Goal: Ask a question

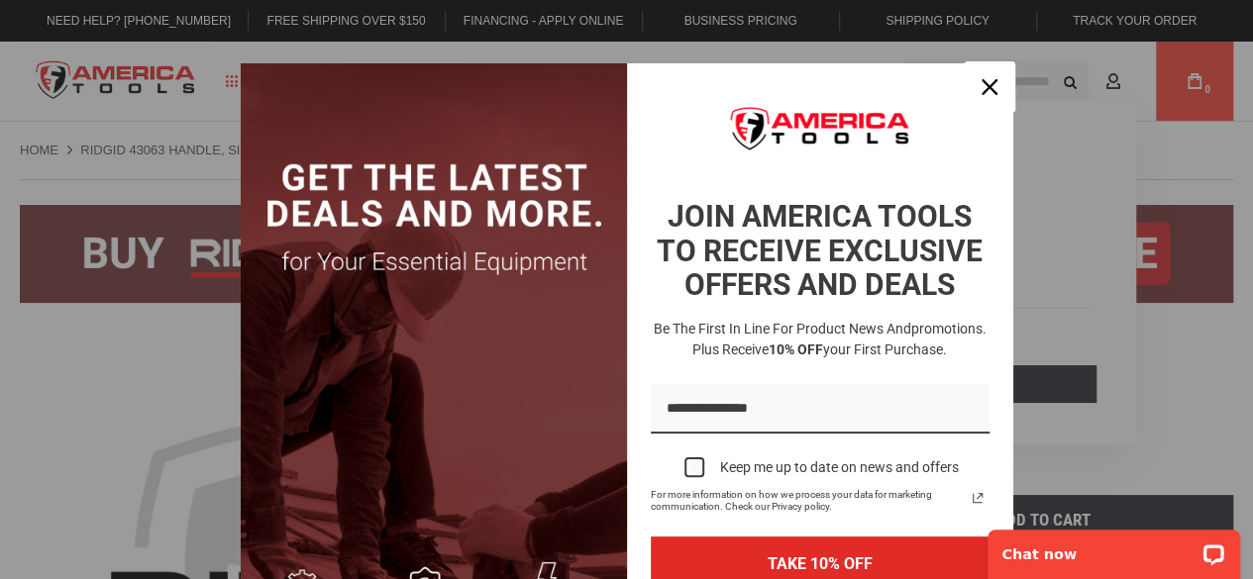
click at [981, 88] on icon "close icon" at bounding box center [989, 87] width 16 height 16
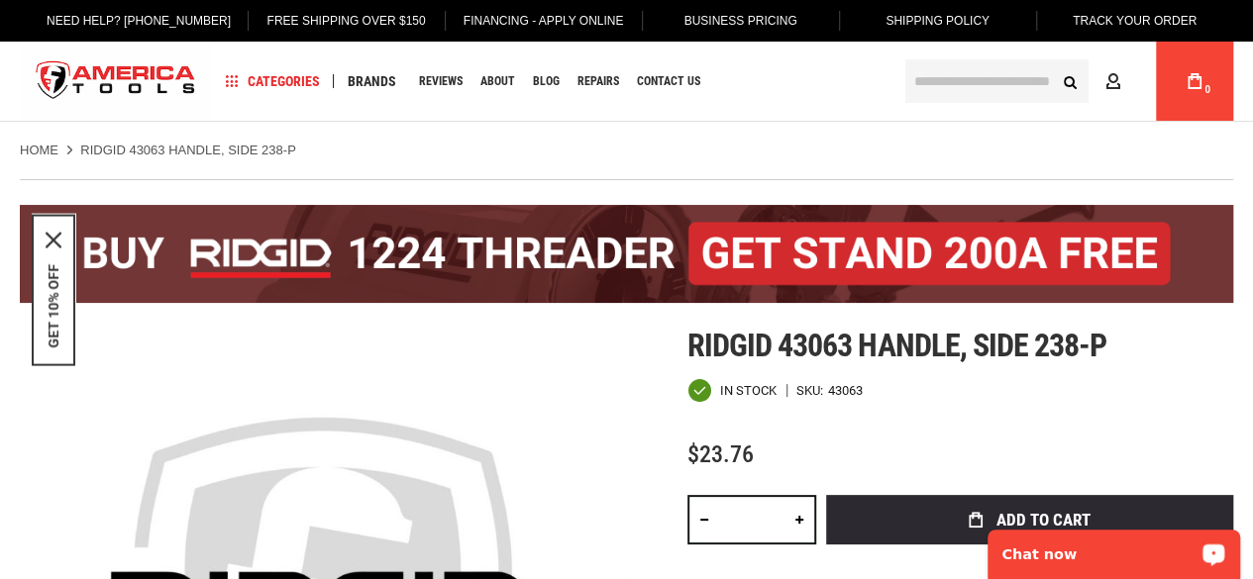
click at [1075, 551] on p "Chat now" at bounding box center [1100, 555] width 196 height 16
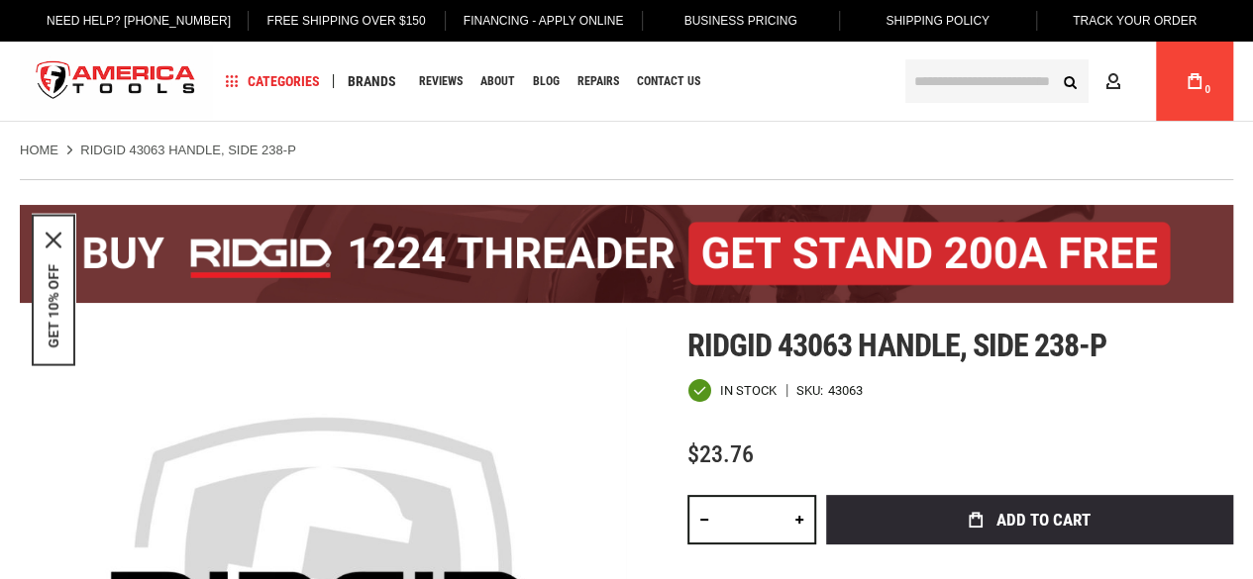
click at [789, 339] on span "Ridgid 43063 handle, side 238-p" at bounding box center [896, 346] width 419 height 38
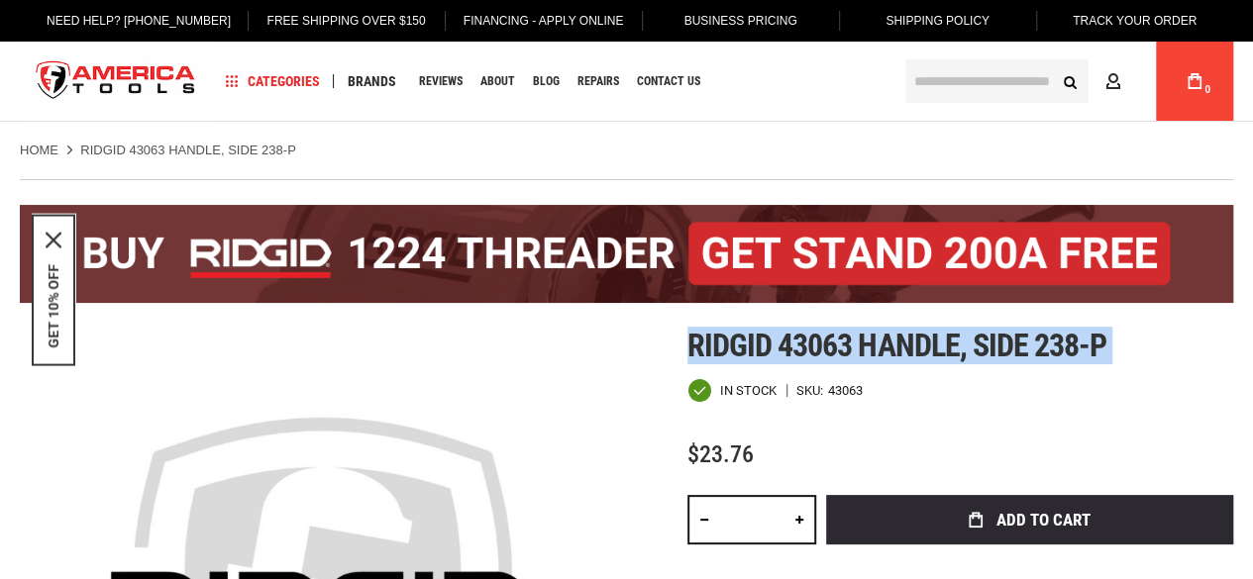
click at [789, 339] on span "Ridgid 43063 handle, side 238-p" at bounding box center [896, 346] width 419 height 38
copy div "Ridgid 43063 handle, side 238-p"
click at [778, 348] on span "Ridgid 43063 handle, side 238-p" at bounding box center [896, 346] width 419 height 38
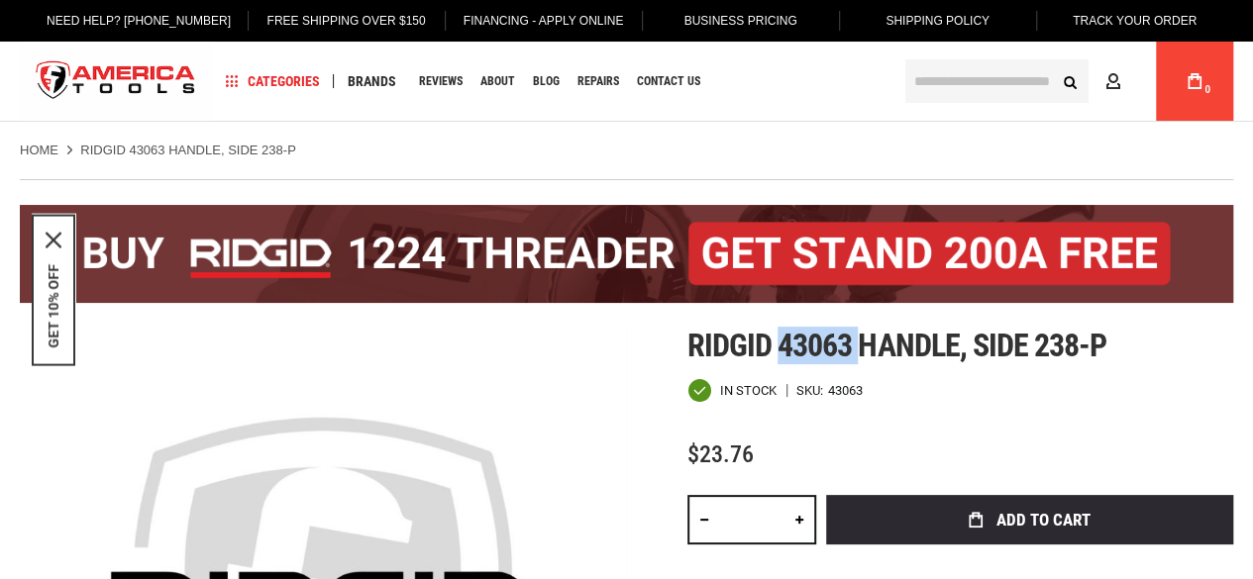
click at [778, 348] on span "Ridgid 43063 handle, side 238-p" at bounding box center [896, 346] width 419 height 38
click at [778, 344] on span "Ridgid 43063 handle, side 238-p" at bounding box center [896, 346] width 419 height 38
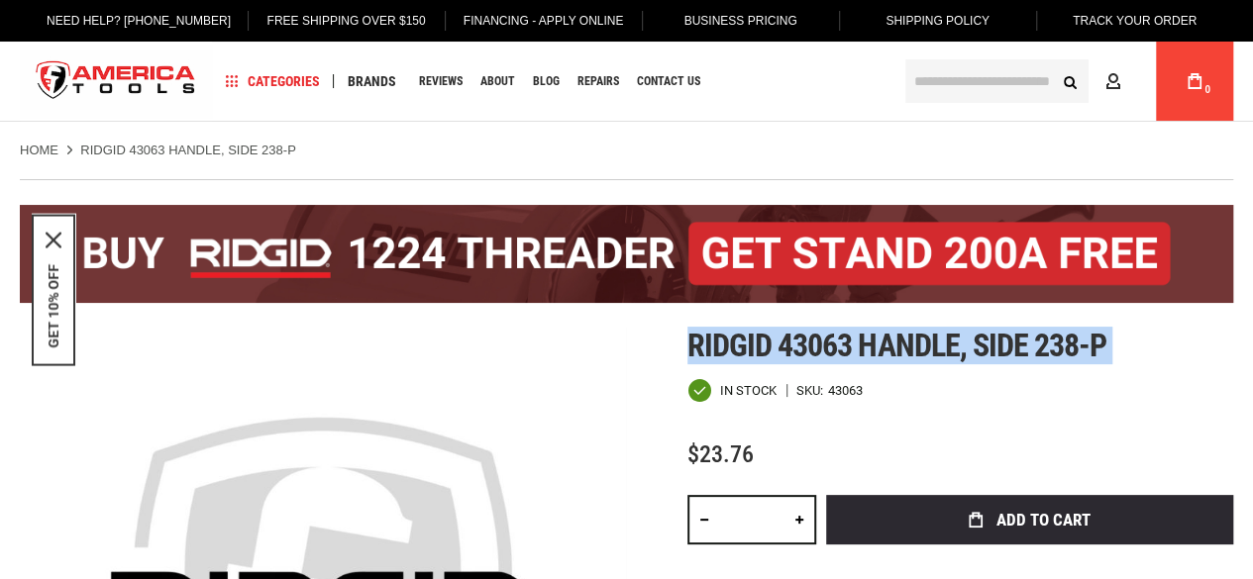
click at [778, 344] on span "Ridgid 43063 handle, side 238-p" at bounding box center [896, 346] width 419 height 38
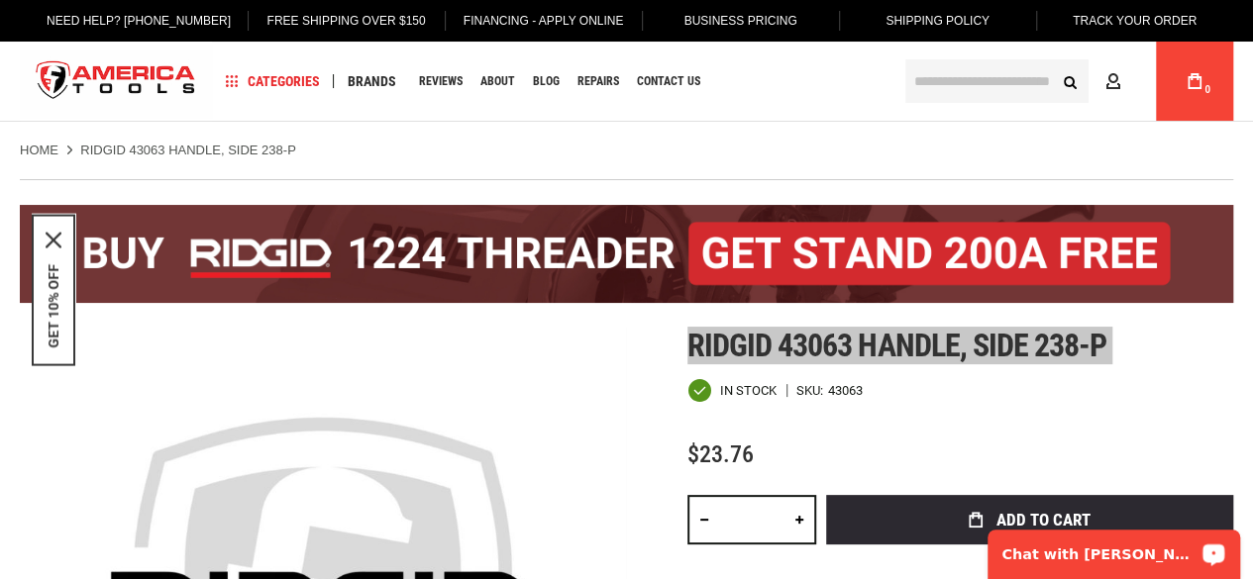
click at [1130, 547] on p "Chat with [PERSON_NAME]" at bounding box center [1100, 555] width 196 height 16
click at [1165, 524] on div "Chat with [PERSON_NAME]" at bounding box center [1113, 548] width 278 height 62
click at [1165, 547] on p "Chat with [PERSON_NAME]" at bounding box center [1100, 555] width 196 height 16
click at [1146, 561] on p "Chat with [PERSON_NAME]" at bounding box center [1100, 555] width 196 height 16
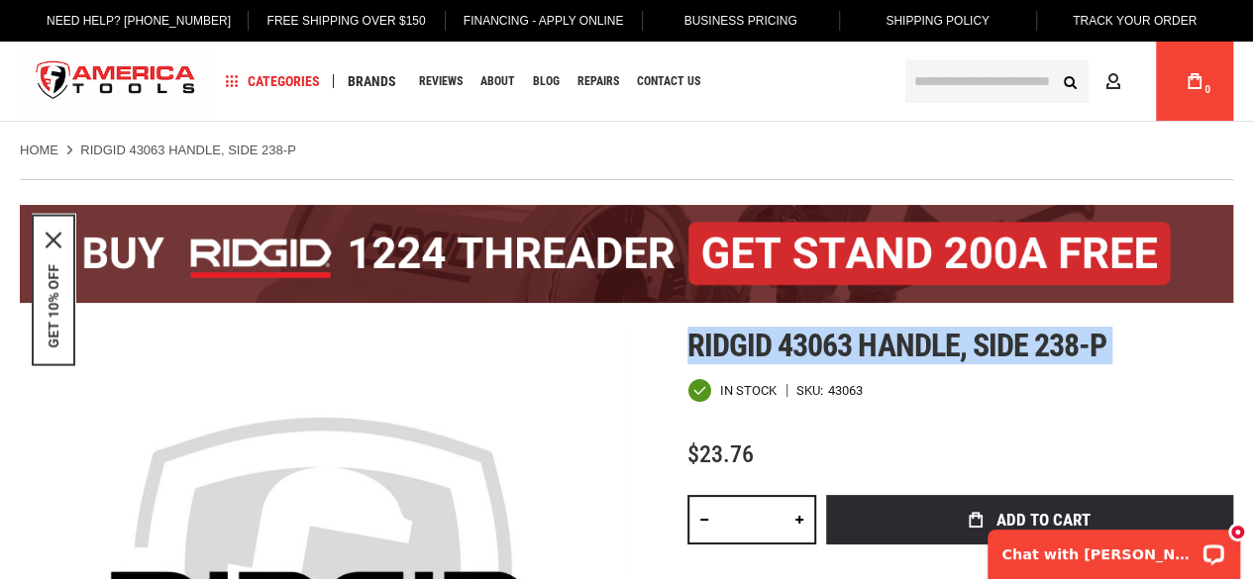
click at [798, 348] on span "Ridgid 43063 handle, side 238-p" at bounding box center [896, 346] width 419 height 38
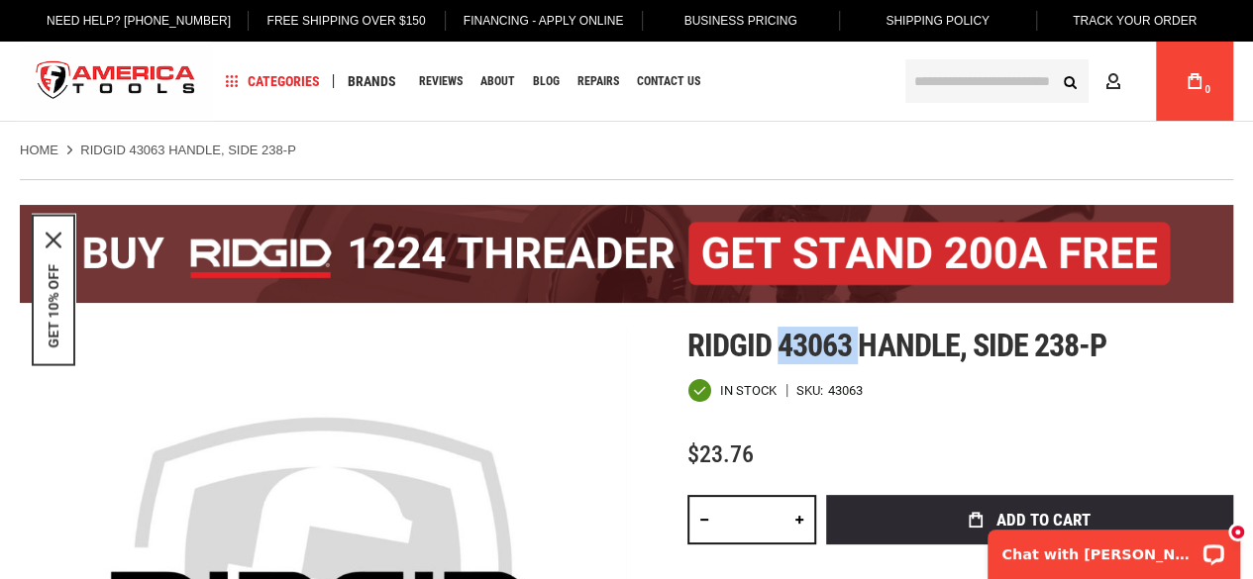
click at [799, 348] on span "Ridgid 43063 handle, side 238-p" at bounding box center [896, 346] width 419 height 38
click at [873, 359] on span "Ridgid 43063 handle, side 238-p" at bounding box center [896, 346] width 419 height 38
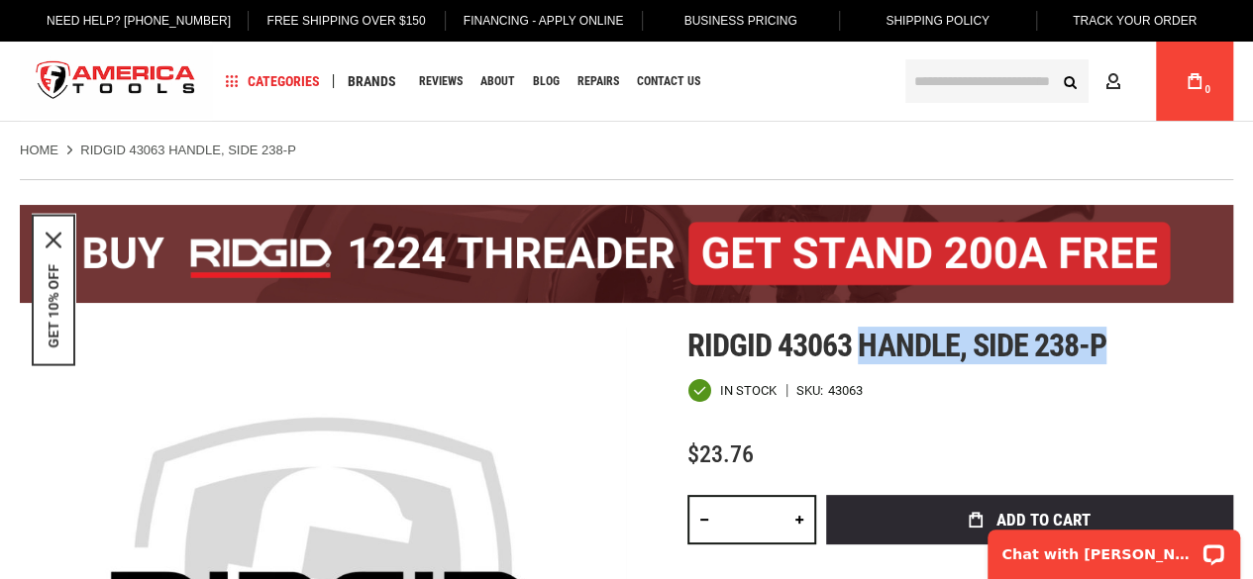
drag, startPoint x: 863, startPoint y: 342, endPoint x: 1140, endPoint y: 342, distance: 276.3
click at [1140, 342] on h1 "Ridgid 43063 handle, side 238-p" at bounding box center [960, 346] width 546 height 36
copy span "handle, side 238-p"
